Goal: Task Accomplishment & Management: Complete application form

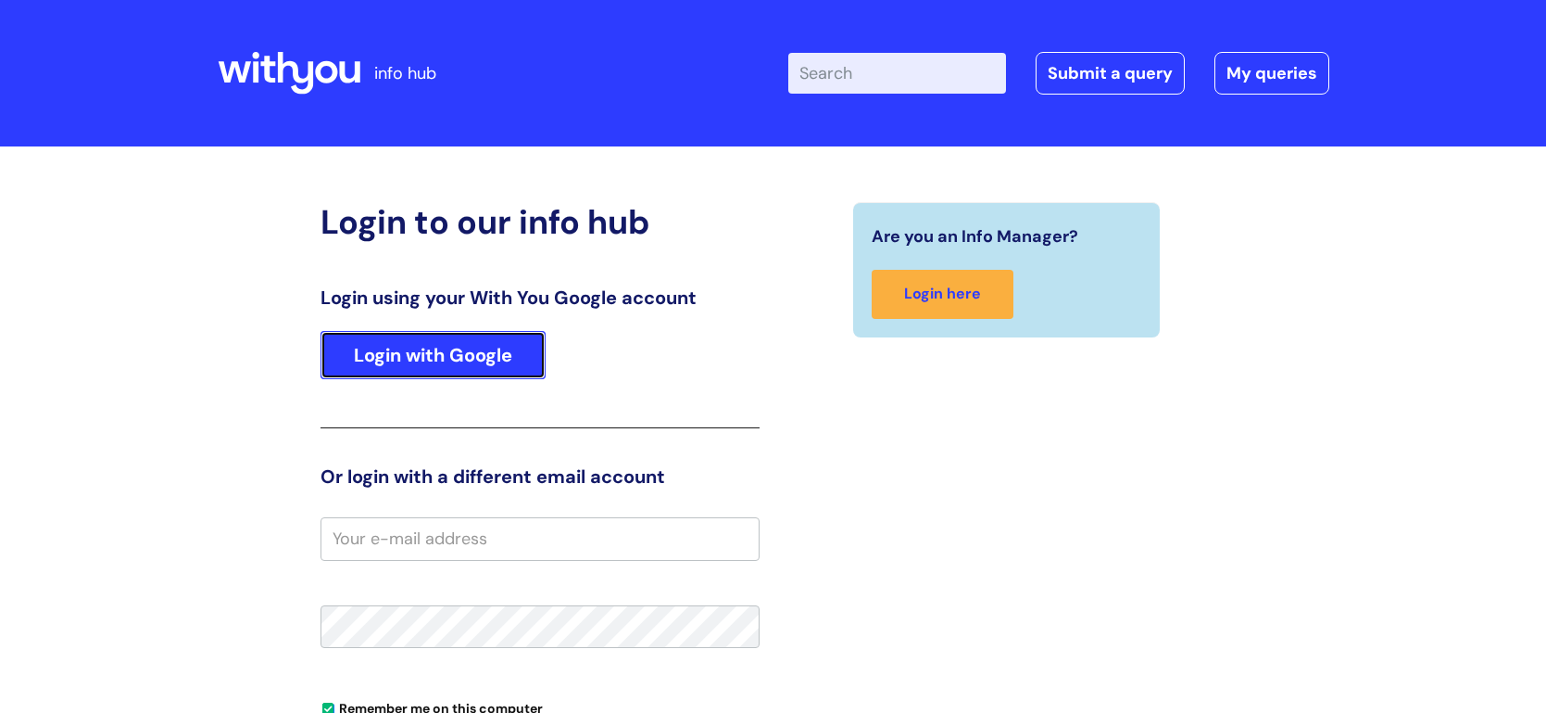
click at [479, 359] on link "Login with Google" at bounding box center [433, 355] width 225 height 48
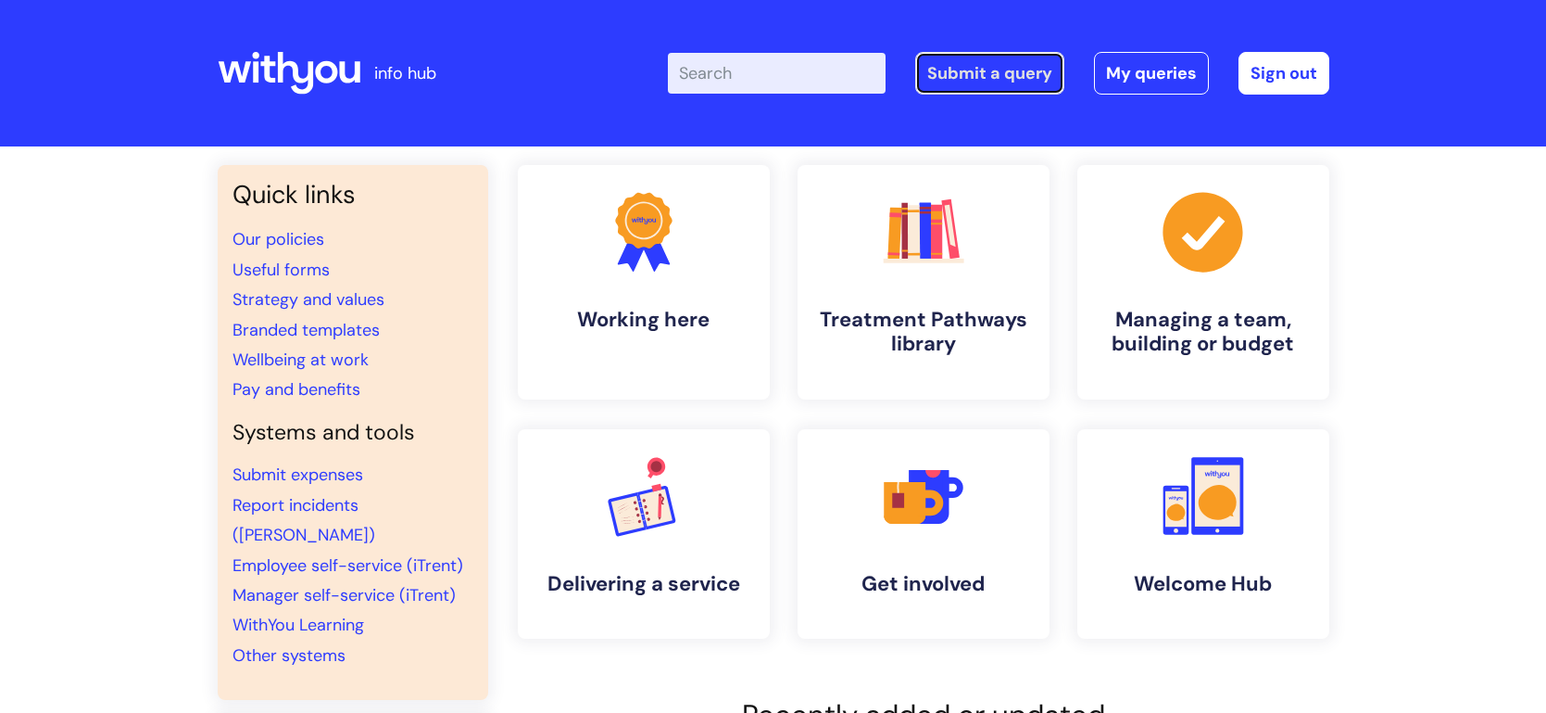
click at [962, 82] on link "Submit a query" at bounding box center [989, 73] width 149 height 43
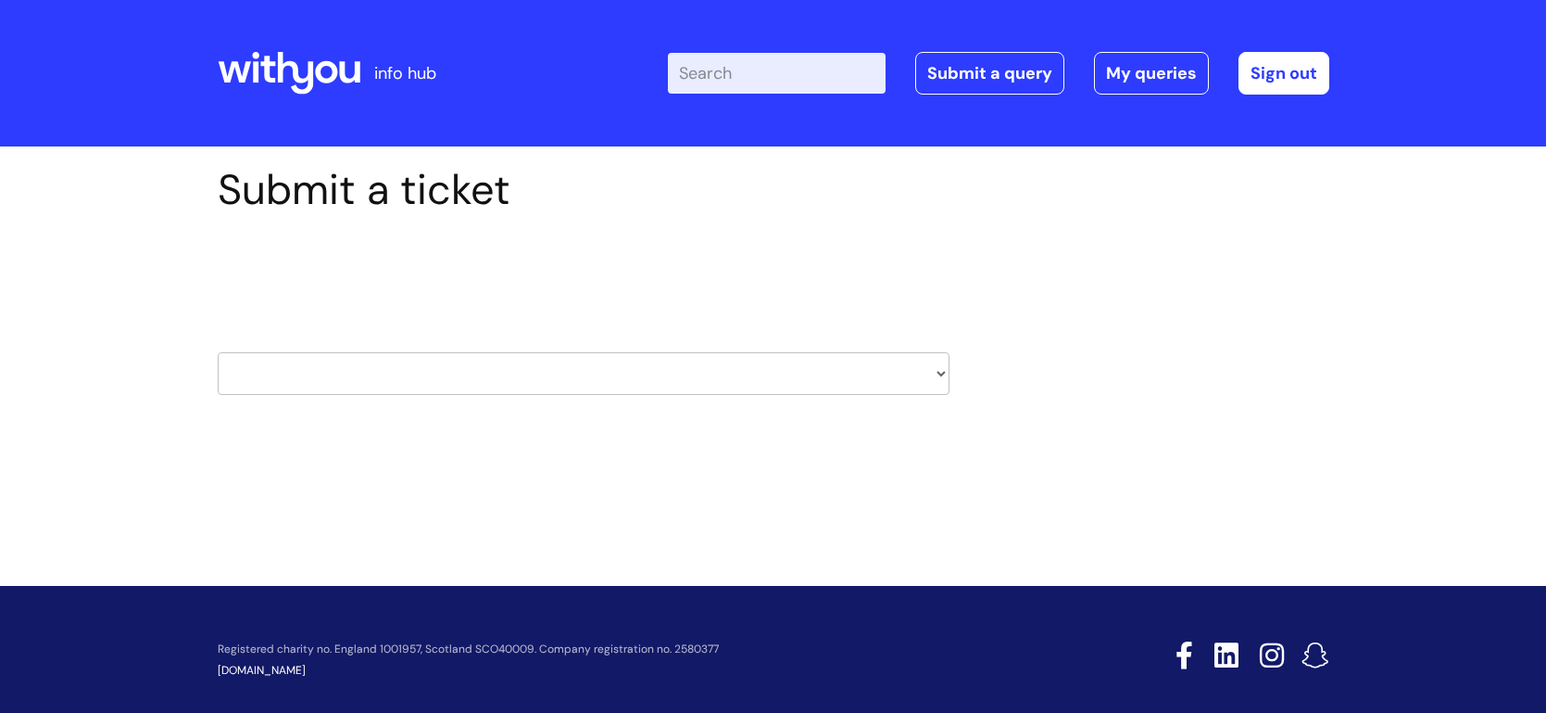
click at [435, 383] on select "HR / People IT and Support Clinical Drug Alerts Finance Accounts Data Support T…" at bounding box center [584, 373] width 732 height 43
select select "it_and_support"
click at [218, 352] on select "HR / People IT and Support Clinical Drug Alerts Finance Accounts Data Support T…" at bounding box center [584, 373] width 732 height 43
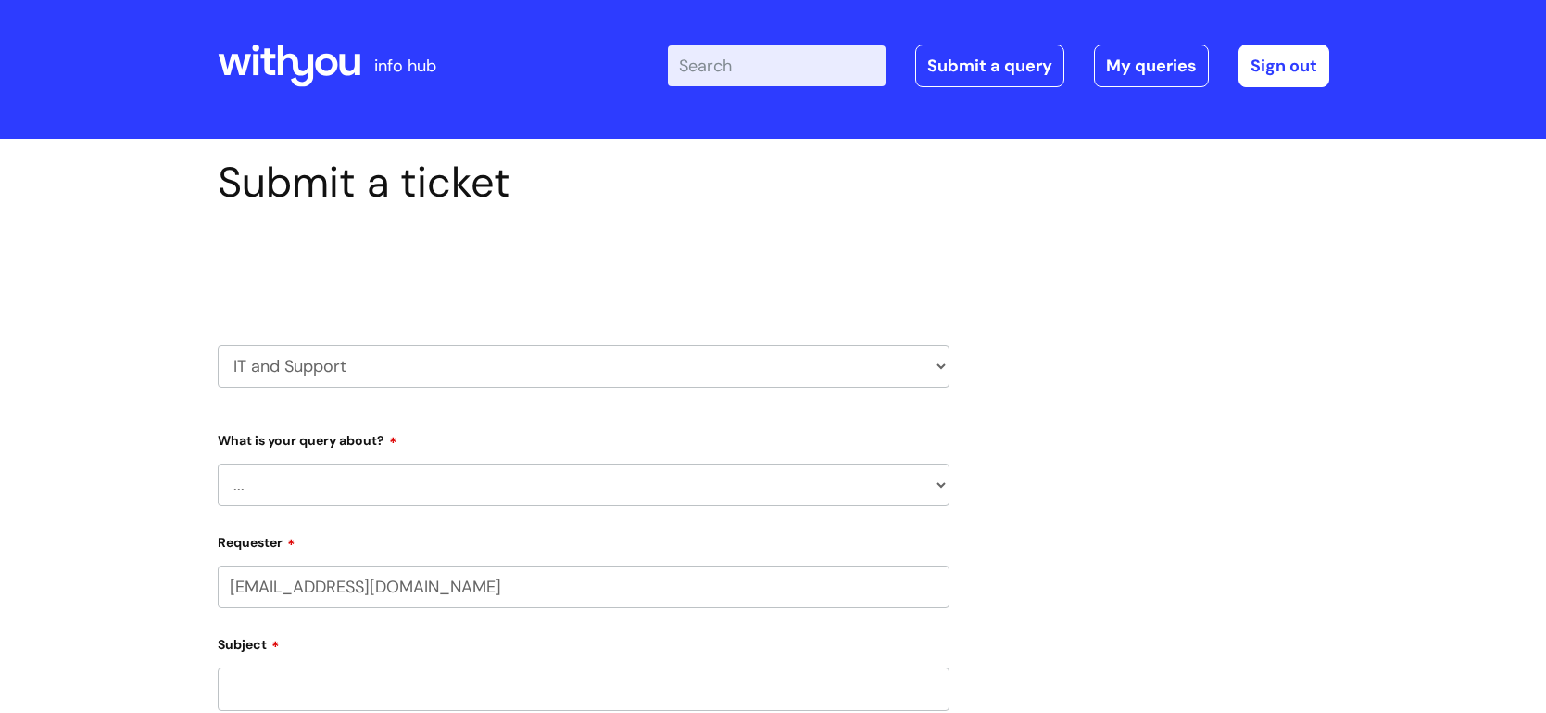
scroll to position [69, 0]
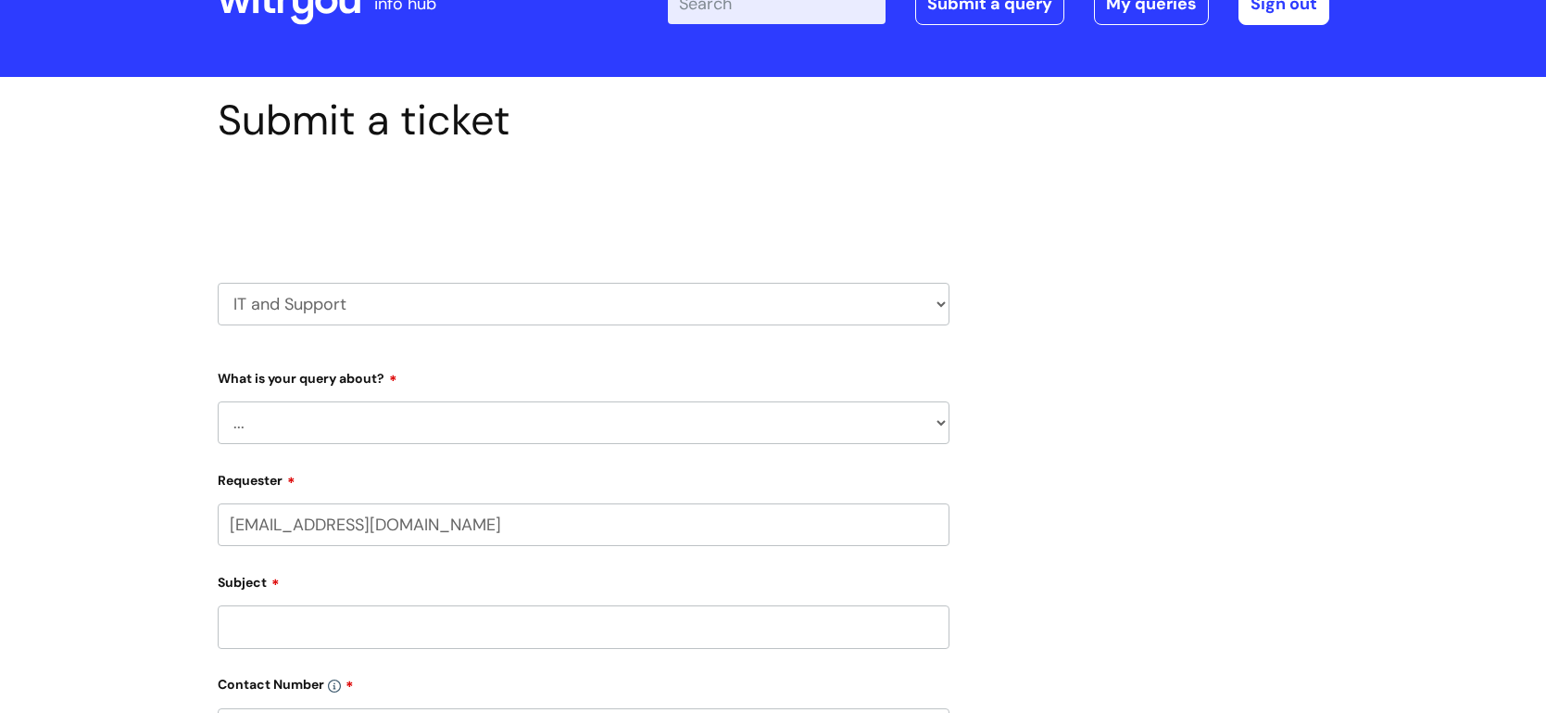
click at [393, 420] on select "... Mobile Phone Reset & MFA Accounts, Starters and Leavers IT Hardware issue I…" at bounding box center [584, 422] width 732 height 43
click at [218, 401] on select "... Mobile Phone Reset & MFA Accounts, Starters and Leavers IT Hardware issue I…" at bounding box center [584, 422] width 732 height 43
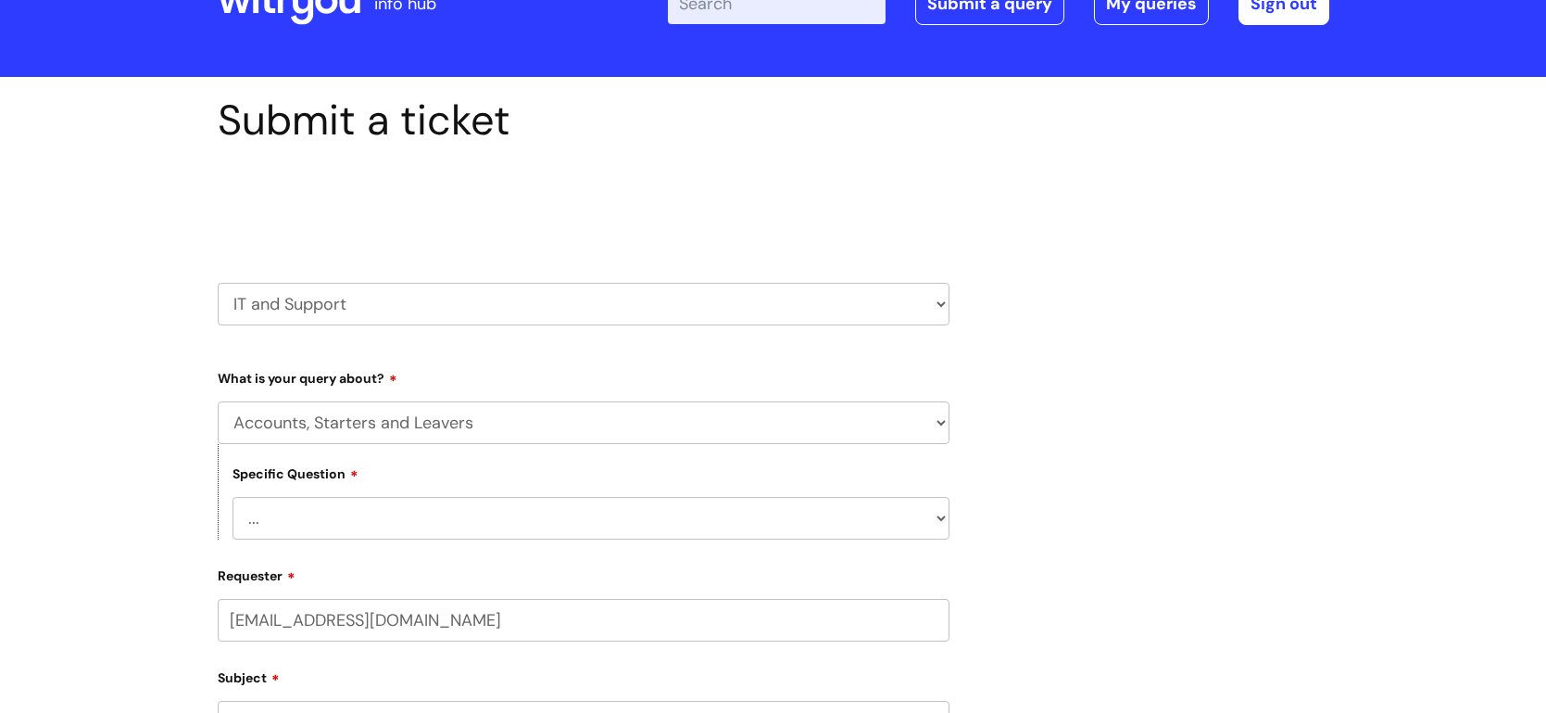
click at [368, 516] on select "... I have a new starter I have a leaver I need to make a change to an account …" at bounding box center [591, 518] width 717 height 43
click at [97, 541] on div "Submit a ticket Select issue type HR / People IT and Support Clinical Drug Aler…" at bounding box center [773, 705] width 1546 height 1256
click at [354, 422] on select "... Mobile Phone Reset & MFA Accounts, Starters and Leavers IT Hardware issue I…" at bounding box center [584, 422] width 732 height 43
click at [218, 401] on select "... Mobile Phone Reset & MFA Accounts, Starters and Leavers IT Hardware issue I…" at bounding box center [584, 422] width 732 height 43
click at [362, 511] on select "... Halo PCMIS Iaptus NHS Email CJSM Email Mitel Another System Google (Workspa…" at bounding box center [591, 518] width 717 height 43
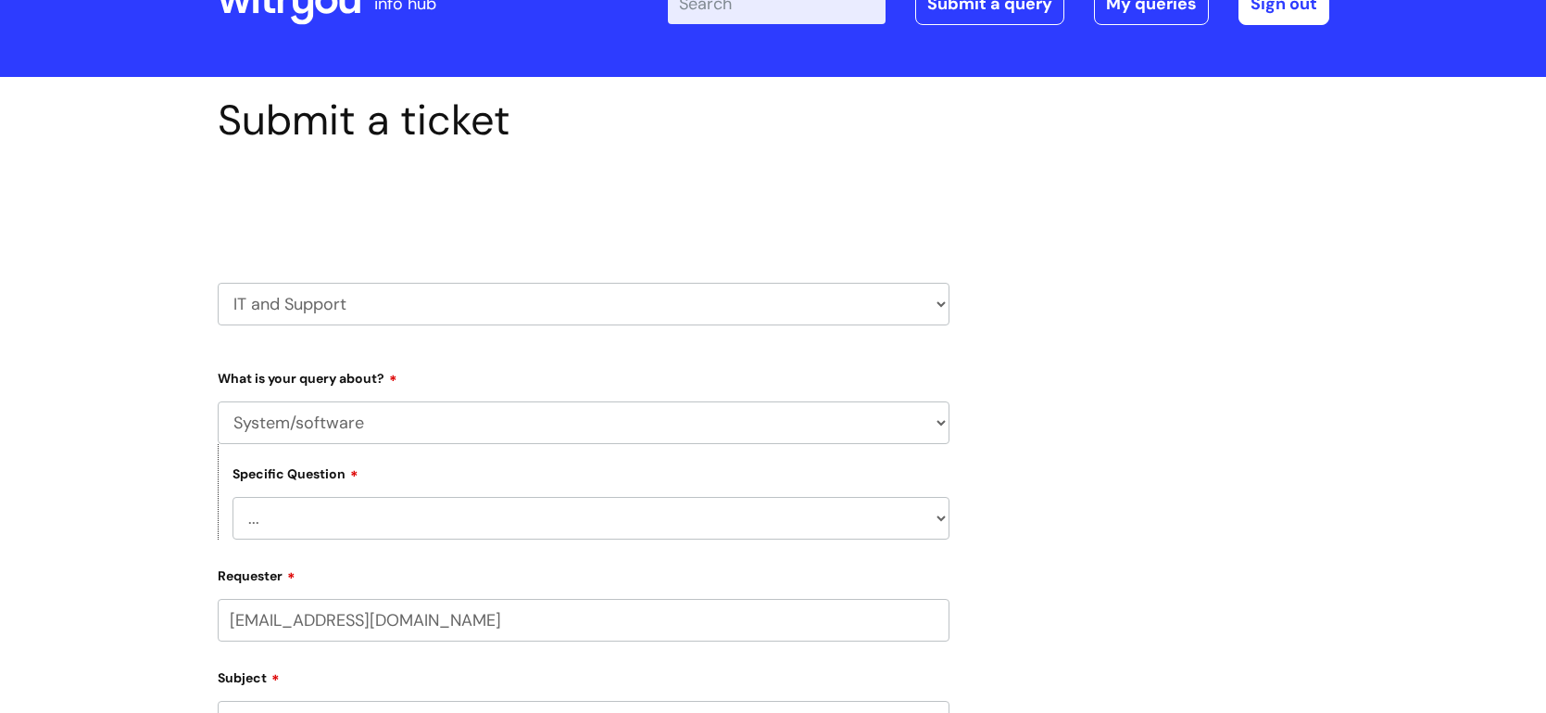
click at [81, 468] on div "Submit a ticket Select issue type HR / People IT and Support Clinical Drug Aler…" at bounding box center [773, 705] width 1546 height 1256
click at [311, 423] on select "... Mobile Phone Reset & MFA Accounts, Starters and Leavers IT Hardware issue I…" at bounding box center [584, 422] width 732 height 43
select select "I need help logging in"
click at [218, 401] on select "... Mobile Phone Reset & MFA Accounts, Starters and Leavers IT Hardware issue I…" at bounding box center [584, 422] width 732 height 43
click at [346, 520] on select "... I need help logging into my laptop/chromebook I need access or help logging…" at bounding box center [591, 518] width 717 height 43
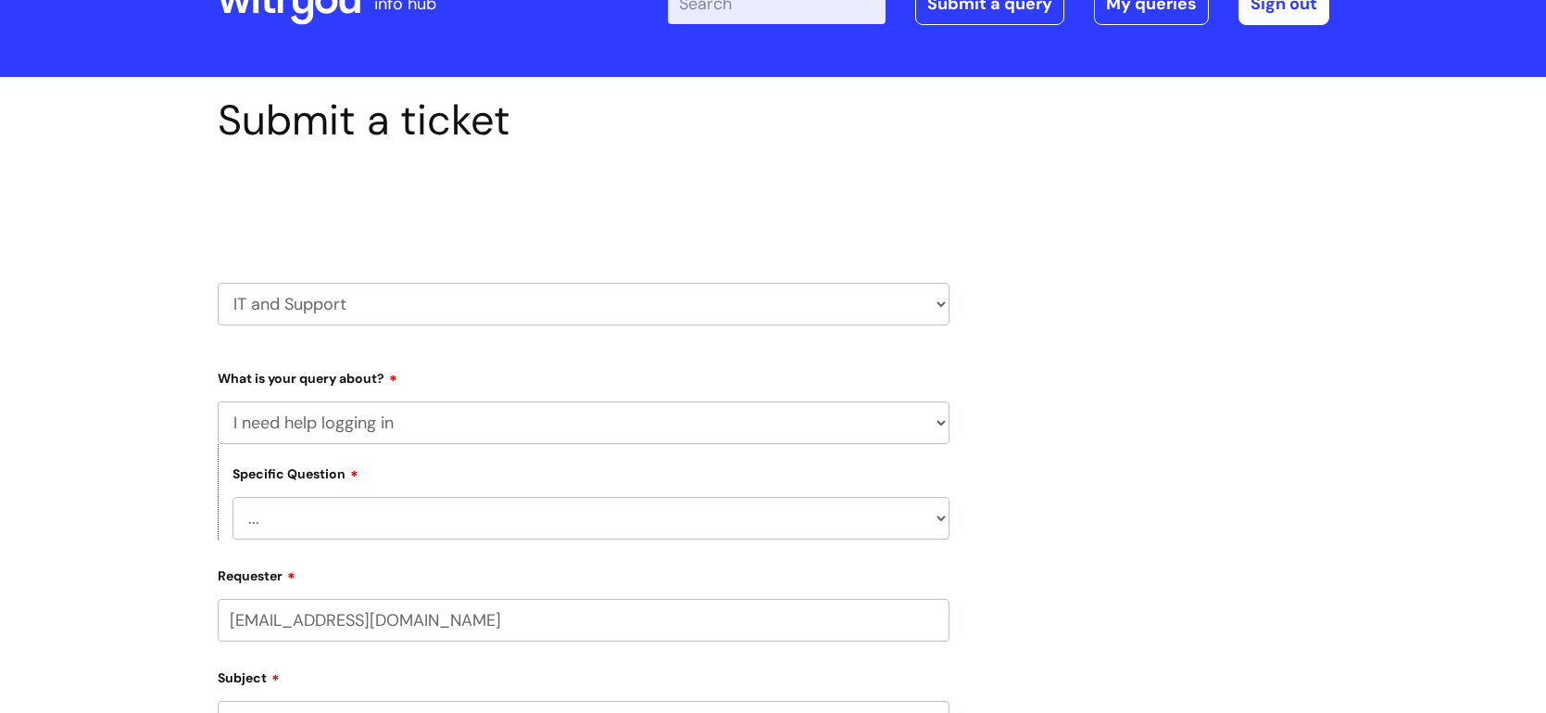
select select "I need access or help logging into a system, including Single Sign On"
click at [233, 497] on select "... I need help logging into my laptop/chromebook I need access or help logging…" at bounding box center [591, 518] width 717 height 43
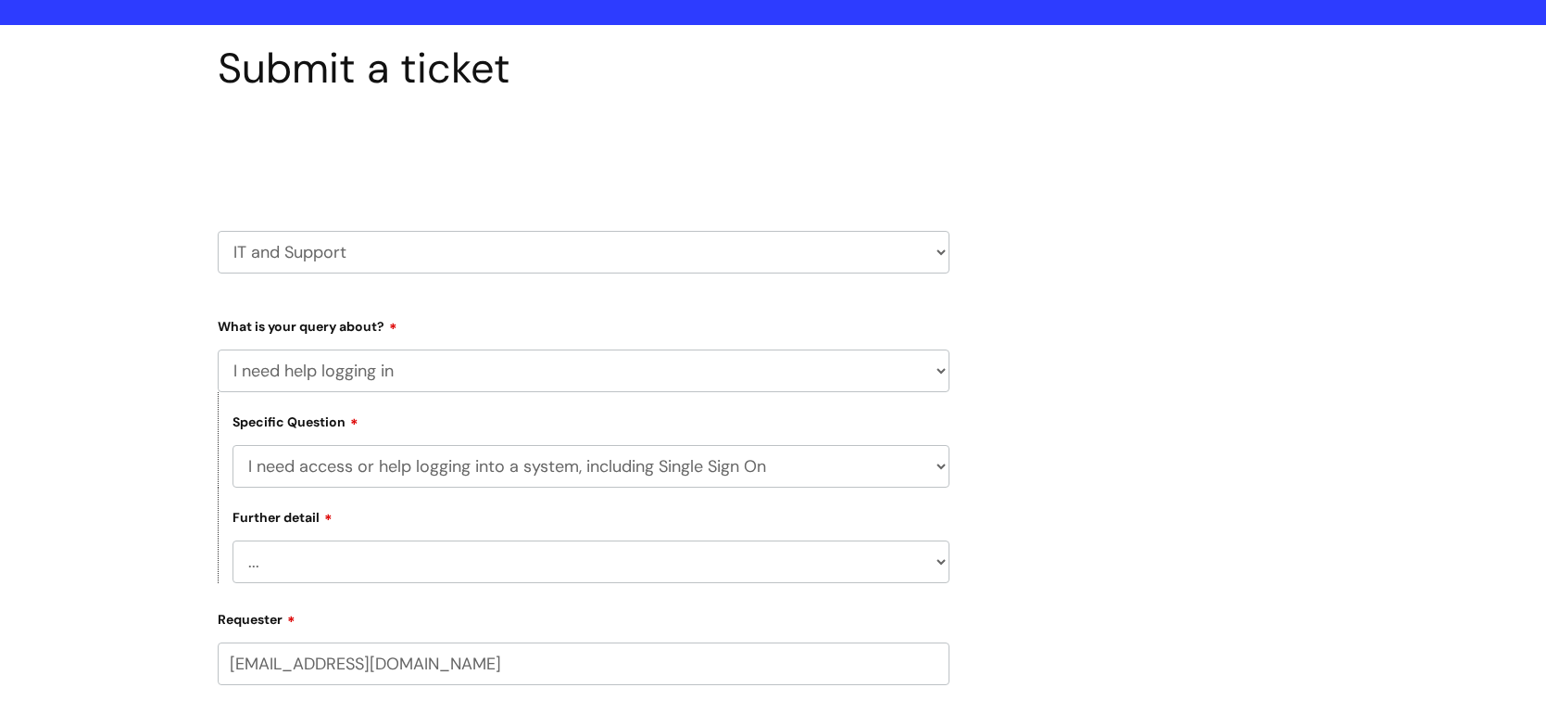
scroll to position [129, 0]
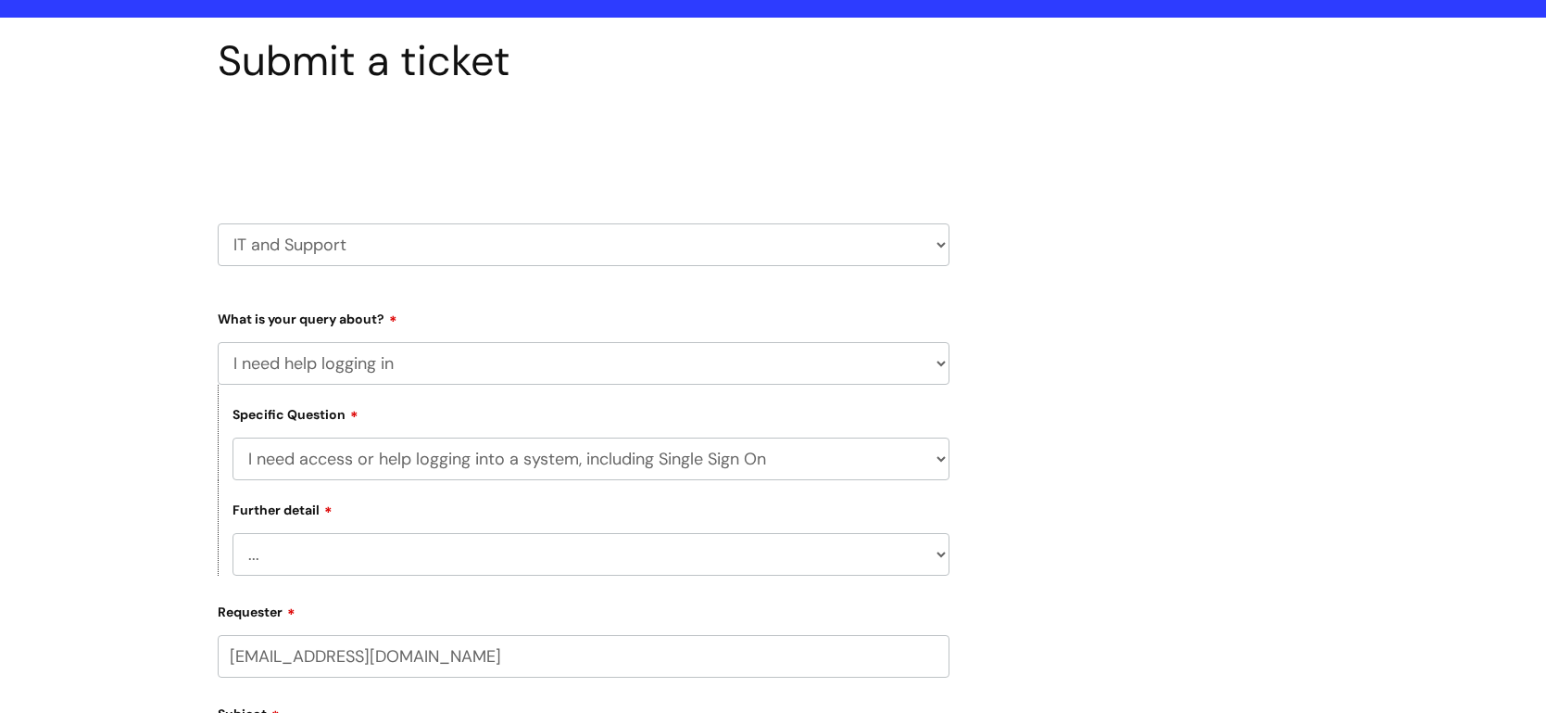
click at [291, 554] on select "... Nebula Halo IT Portal PCMIS Ulysses iTrent CJSM NHS email Summary Care Reco…" at bounding box center [591, 554] width 717 height 43
click at [148, 573] on div "Submit a ticket Select issue type HR / People IT and Support Clinical Drug Aler…" at bounding box center [773, 694] width 1546 height 1352
click at [272, 546] on select "... Nebula Halo IT Portal PCMIS Ulysses iTrent CJSM NHS email Summary Care Reco…" at bounding box center [591, 554] width 717 height 43
select select "iTrent"
click at [233, 533] on select "... Nebula Halo IT Portal PCMIS Ulysses iTrent CJSM NHS email Summary Care Reco…" at bounding box center [591, 554] width 717 height 43
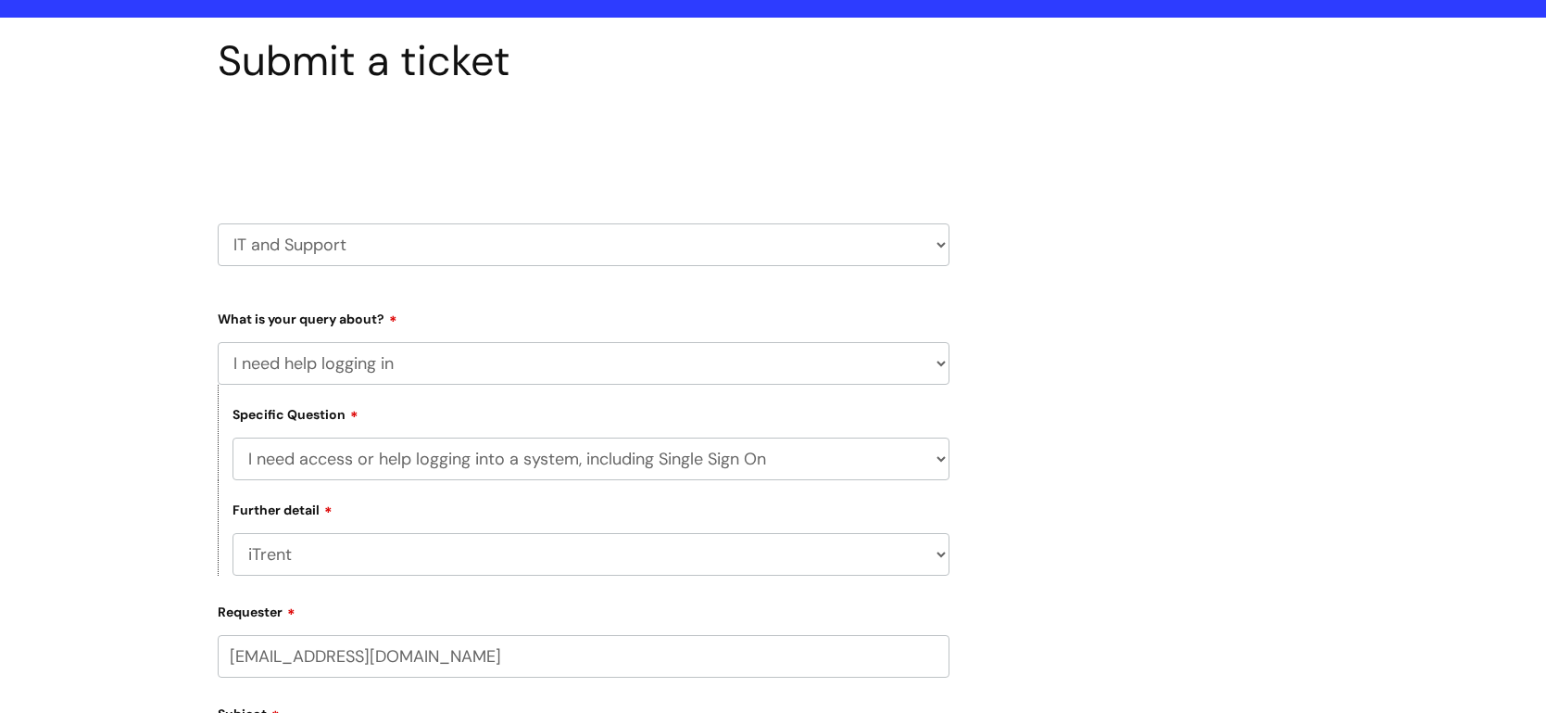
click at [165, 604] on div "Submit a ticket Select issue type HR / People IT and Support Clinical Drug Aler…" at bounding box center [773, 694] width 1546 height 1352
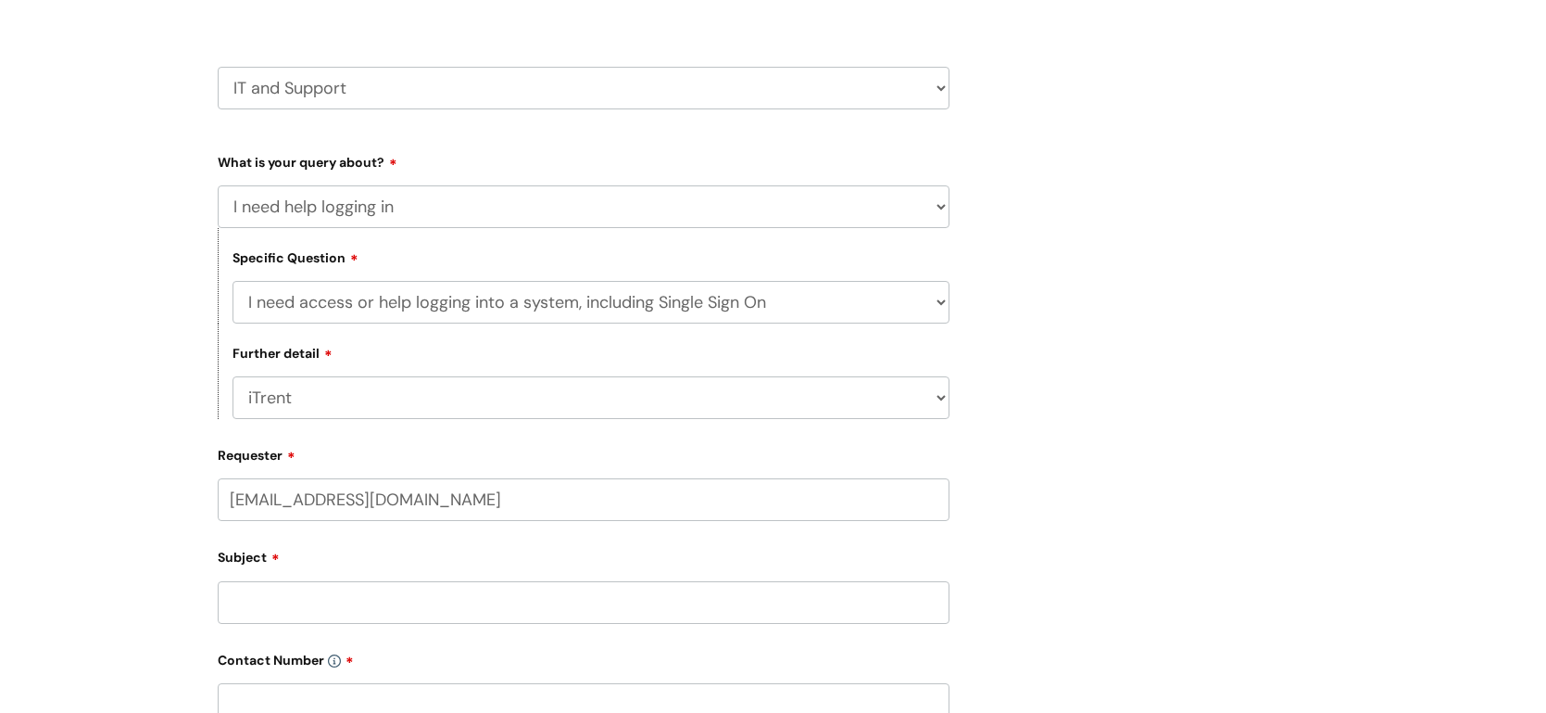
scroll to position [320, 0]
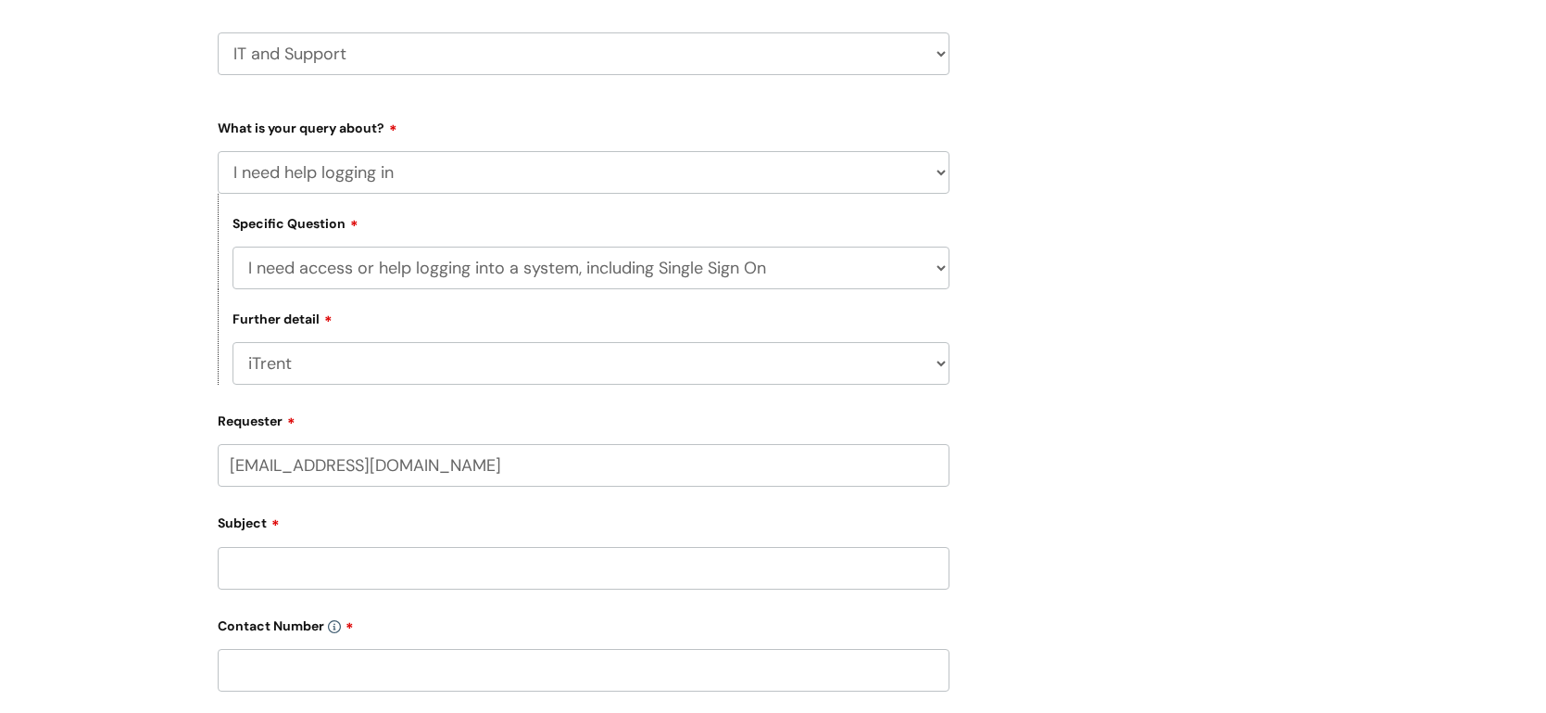
click at [283, 575] on input "Subject" at bounding box center [584, 568] width 732 height 43
type input "Difficulty logging into iTrent"
click at [40, 620] on div "Submit a ticket Select issue type HR / People IT and Support Clinical Drug Aler…" at bounding box center [773, 503] width 1546 height 1352
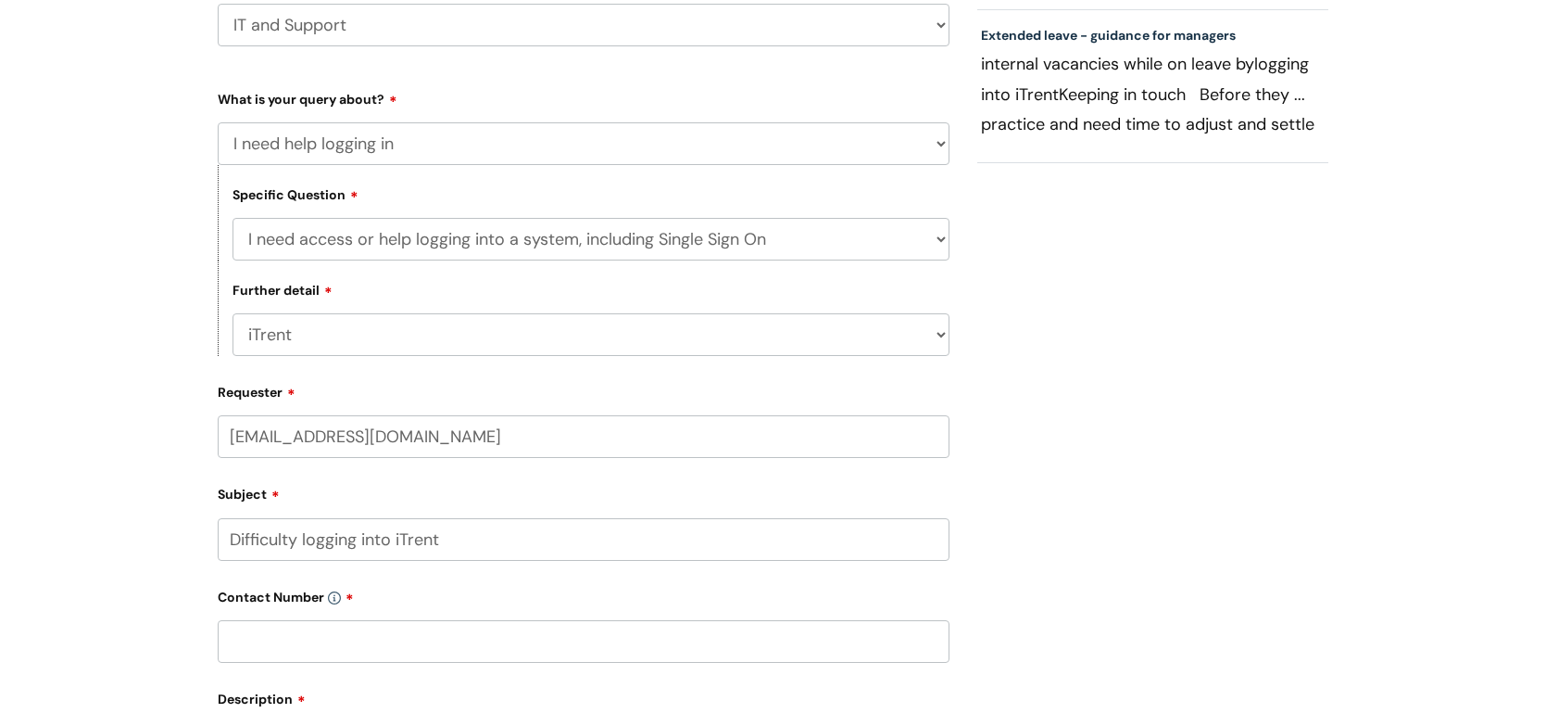
click at [341, 646] on input "text" at bounding box center [584, 641] width 732 height 43
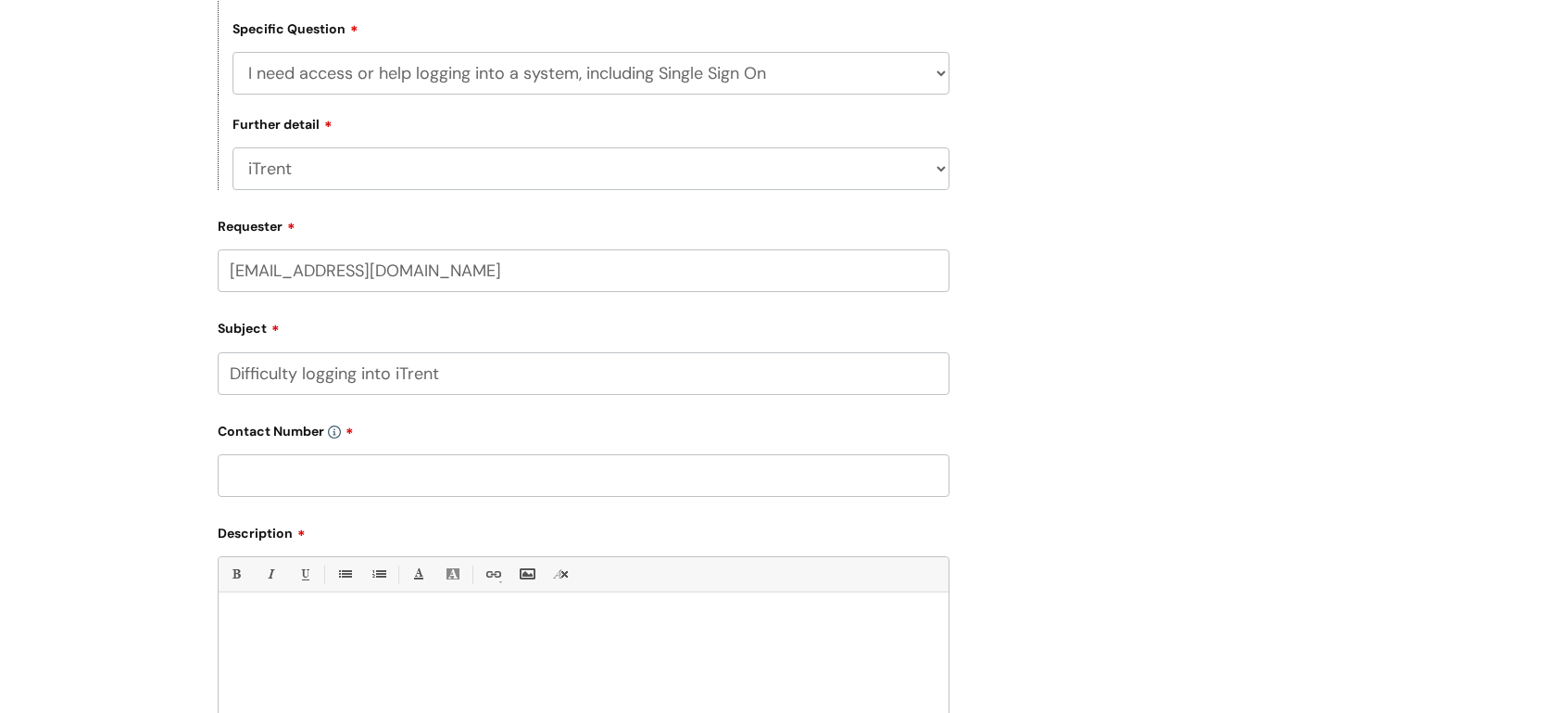
scroll to position [515, 0]
paste input "01472 806890"
click at [99, 539] on div "Submit a ticket Select issue type HR / People IT and Support Clinical Drug Aler…" at bounding box center [773, 307] width 1546 height 1352
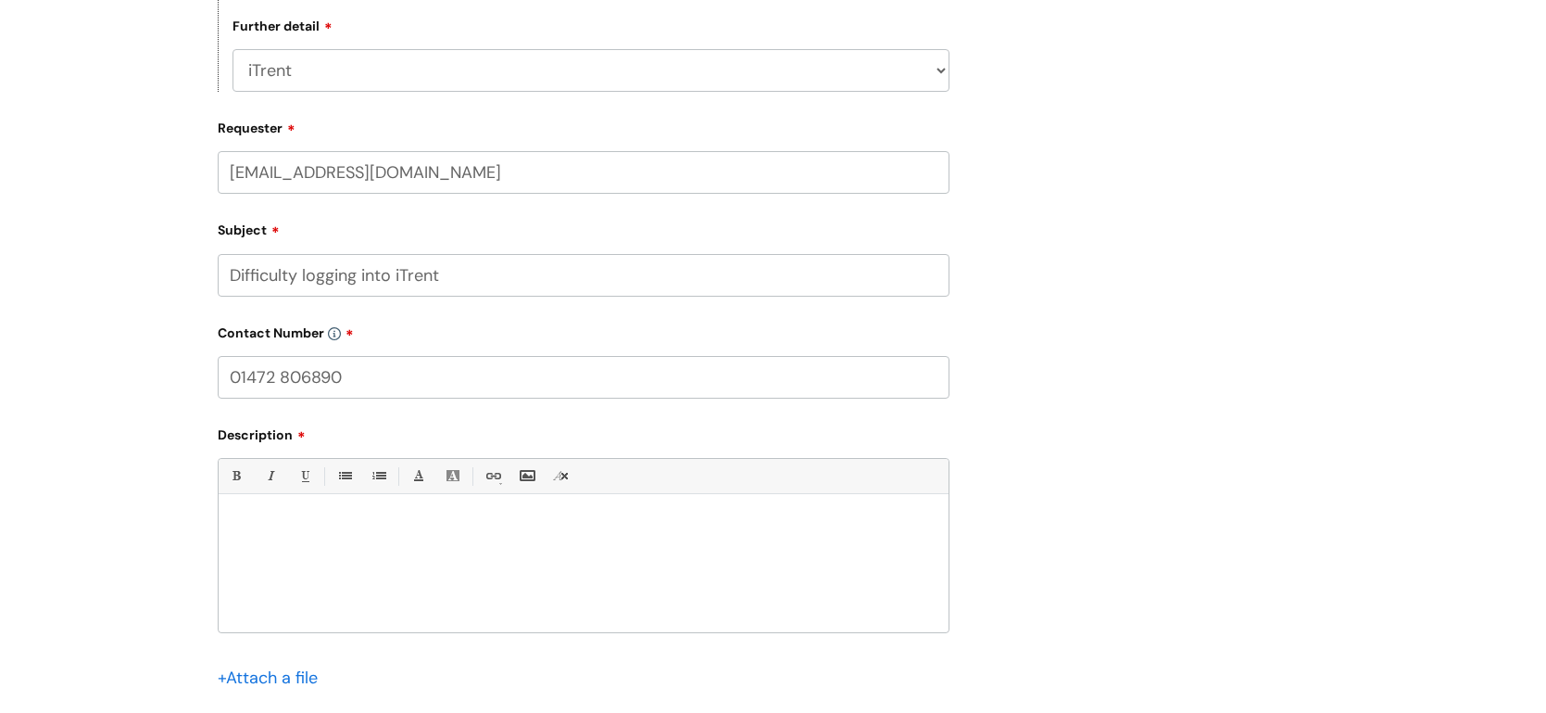
scroll to position [628, 0]
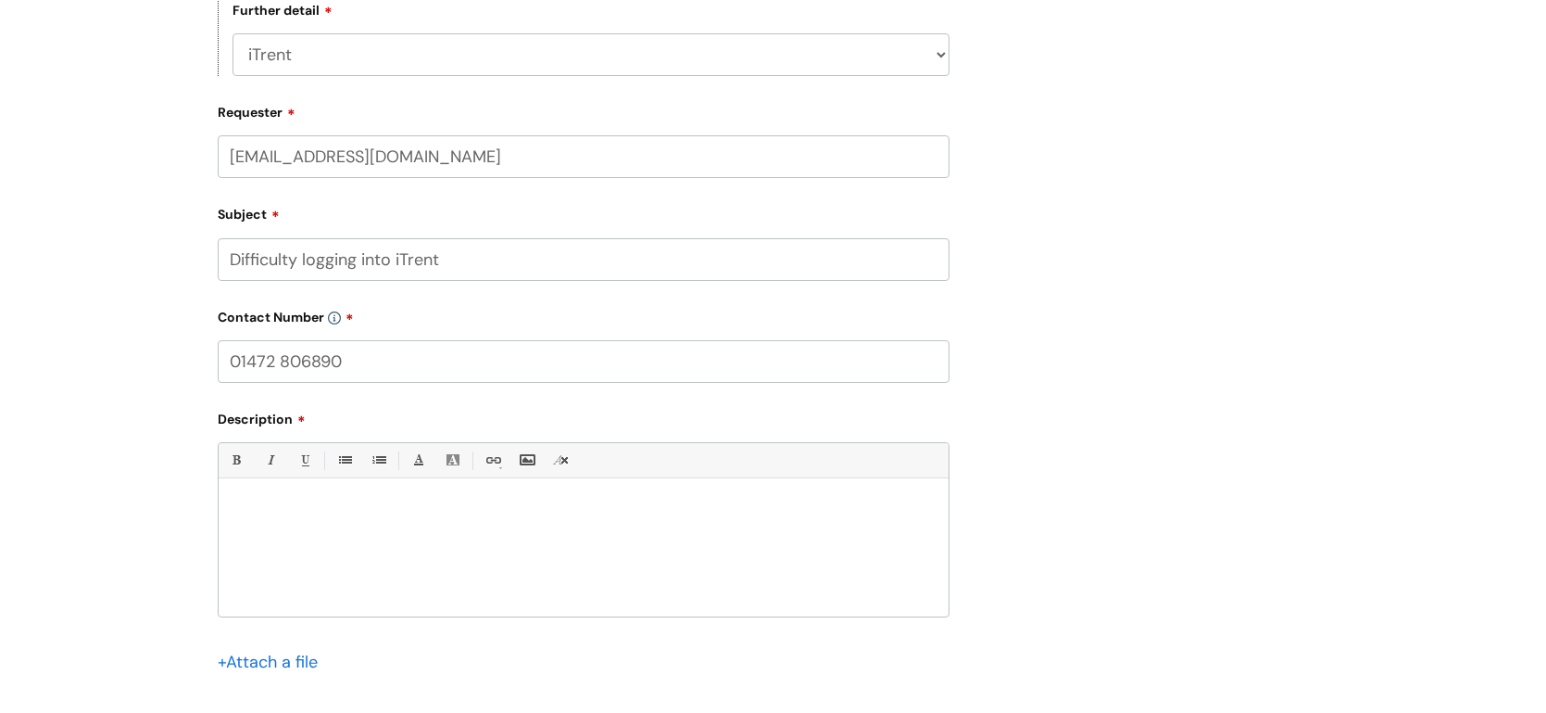
click at [400, 362] on input "01472 806890" at bounding box center [584, 361] width 732 height 43
type input "01472 806890 opt 2"
click at [370, 540] on div at bounding box center [584, 552] width 730 height 128
click at [48, 615] on div "Submit a ticket Select issue type HR / People IT and Support Clinical Drug Aler…" at bounding box center [773, 194] width 1546 height 1352
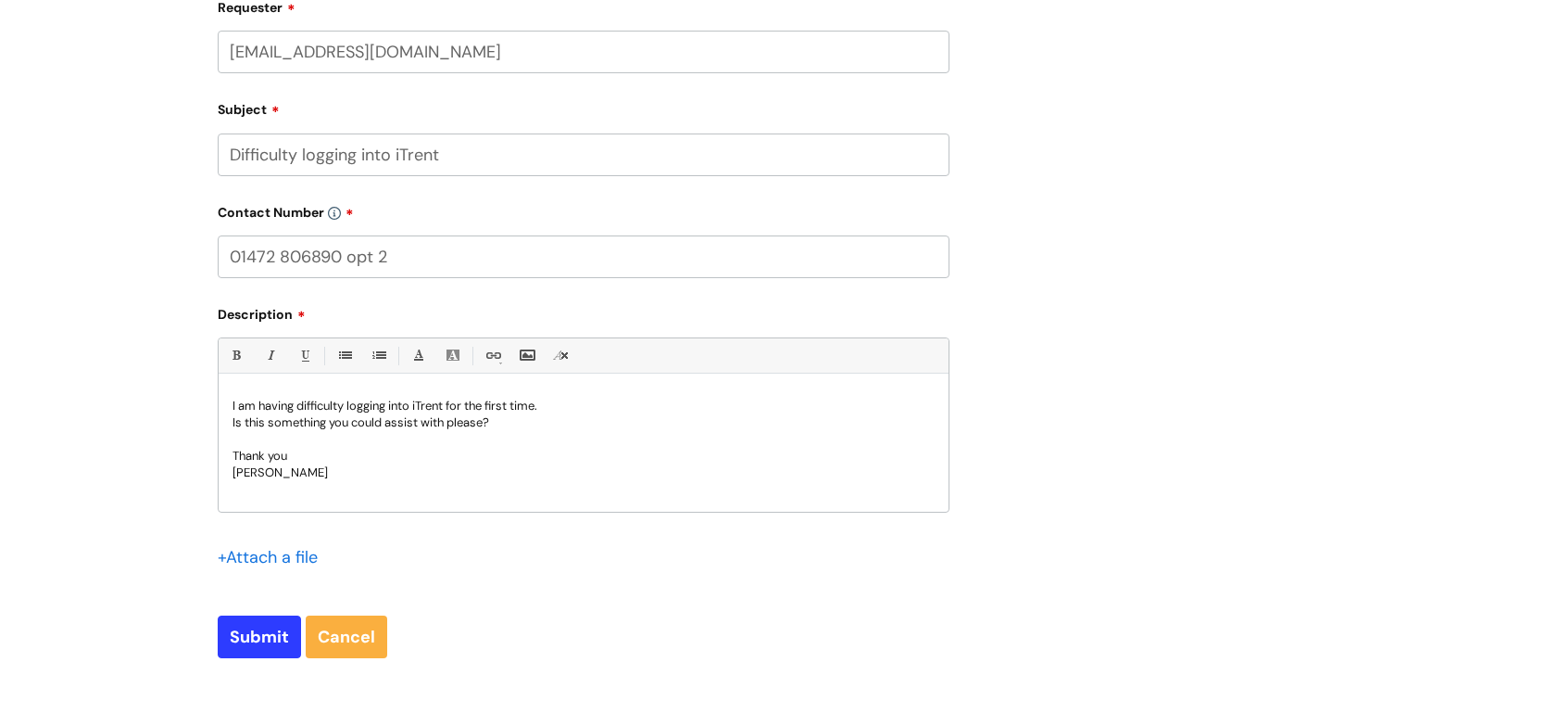
scroll to position [846, 0]
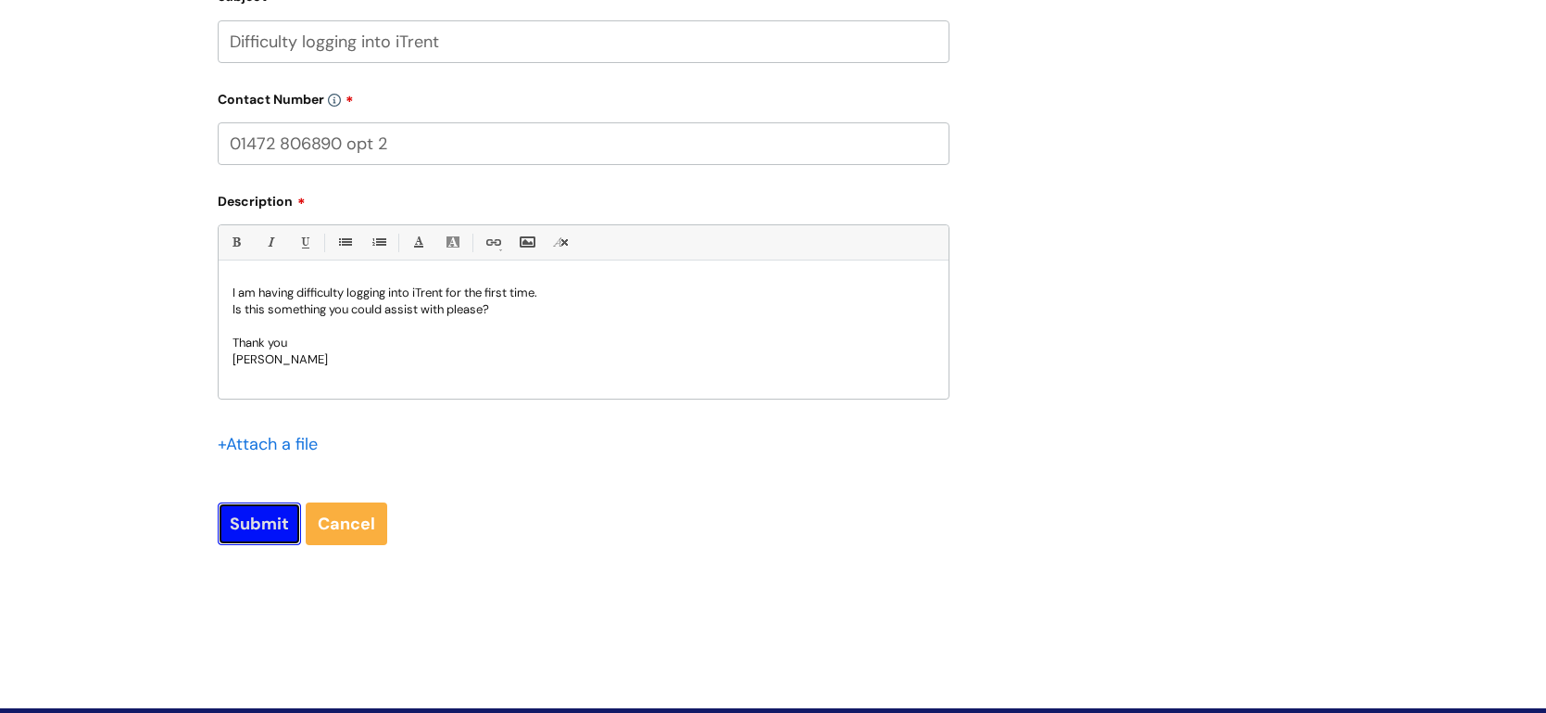
click at [234, 525] on input "Submit" at bounding box center [259, 523] width 83 height 43
type input "Please Wait..."
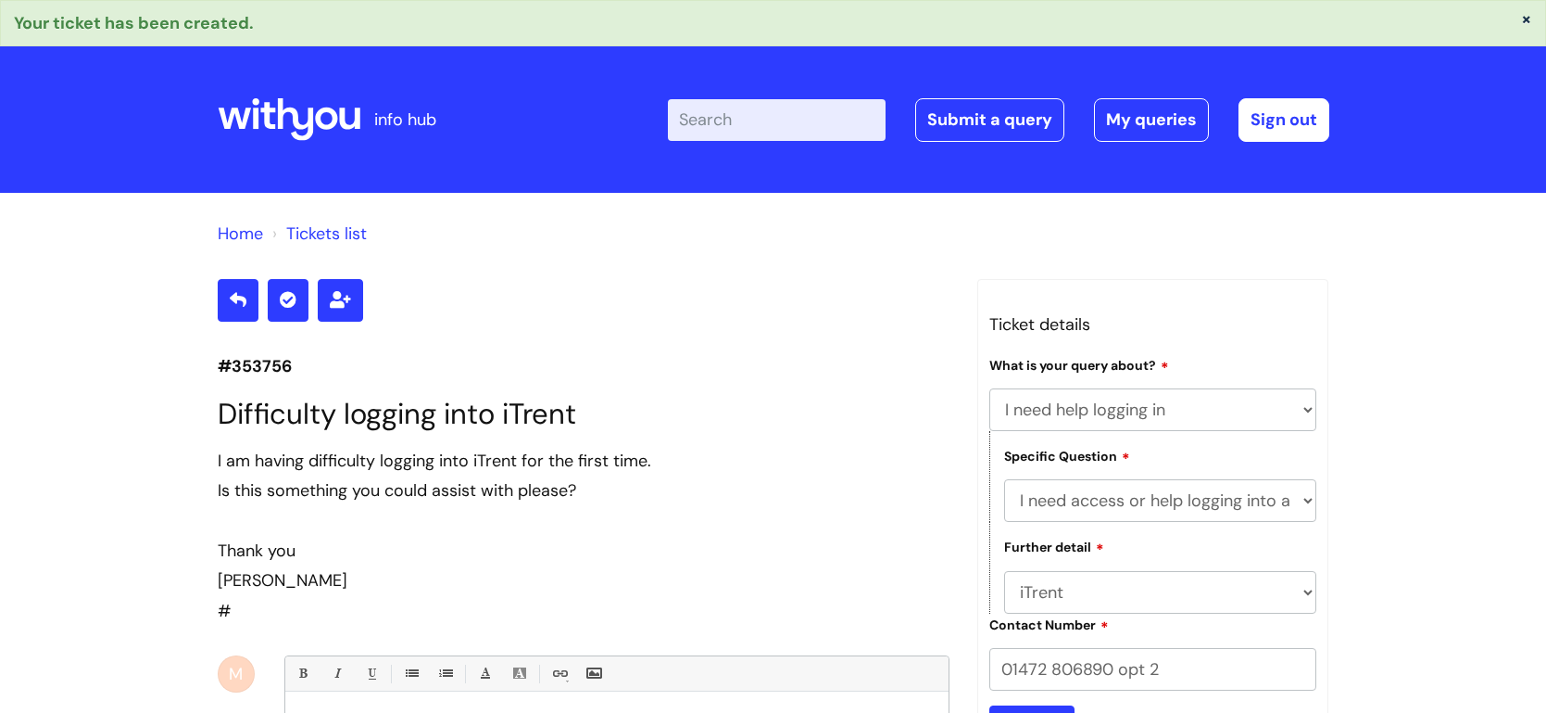
select select "I need help logging in"
select select "I need access or help logging into a system, including Single Sign On"
select select "iTrent"
